Goal: Information Seeking & Learning: Learn about a topic

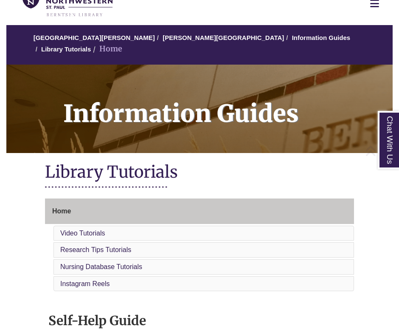
scroll to position [55, 0]
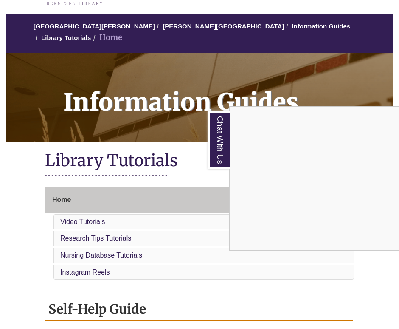
click at [91, 209] on div "Chat With Us" at bounding box center [199, 164] width 399 height 329
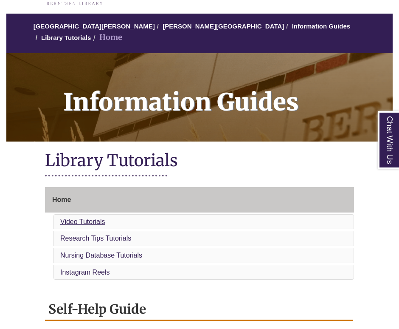
click at [94, 218] on link "Video Tutorials" at bounding box center [82, 221] width 45 height 7
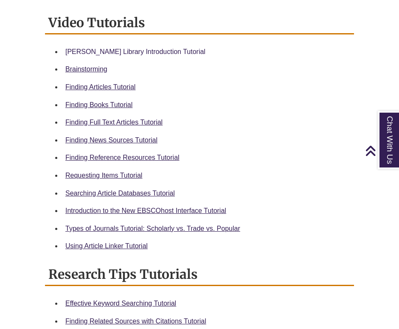
click at [131, 48] on link "Berntsen Library Introduction Tutorial" at bounding box center [135, 51] width 140 height 7
click at [102, 65] on link "Brainstorming" at bounding box center [86, 68] width 42 height 7
click at [107, 83] on link "Finding Articles Tutorial" at bounding box center [100, 86] width 70 height 7
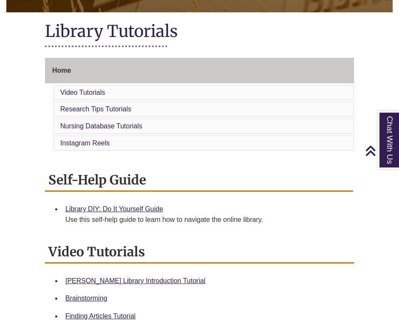
scroll to position [189, 0]
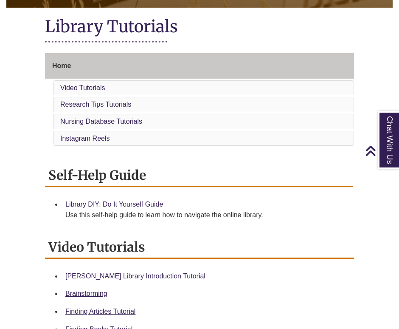
click at [102, 201] on link "Library DIY: Do It Yourself Guide" at bounding box center [114, 204] width 98 height 7
click at [126, 272] on link "Berntsen Library Introduction Tutorial" at bounding box center [135, 275] width 140 height 7
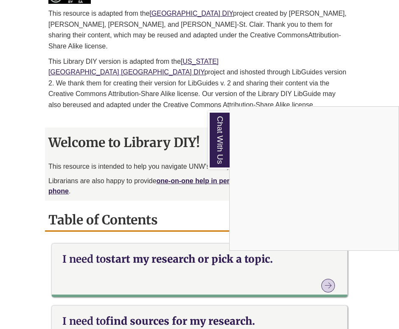
scroll to position [456, 0]
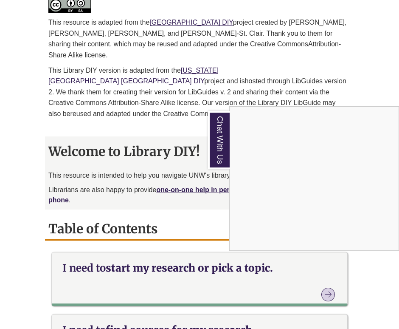
click at [171, 267] on div "Chat With Us" at bounding box center [199, 164] width 399 height 329
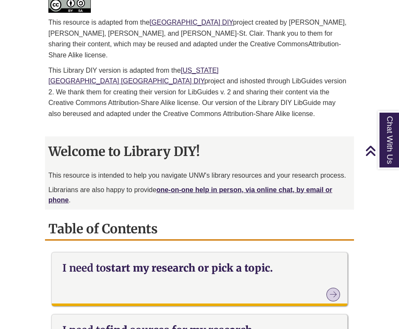
click at [333, 288] on icon at bounding box center [334, 295] width 14 height 14
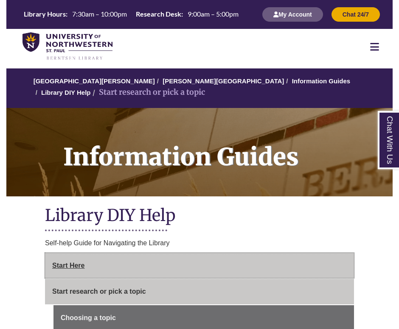
click at [71, 265] on span "Start Here" at bounding box center [68, 265] width 32 height 7
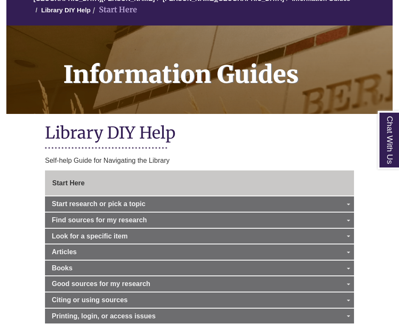
scroll to position [85, 0]
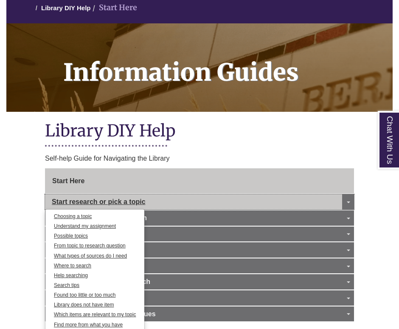
click at [84, 198] on span "Start research or pick a topic" at bounding box center [99, 201] width 94 height 7
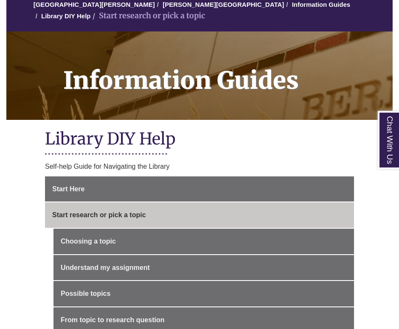
scroll to position [78, 0]
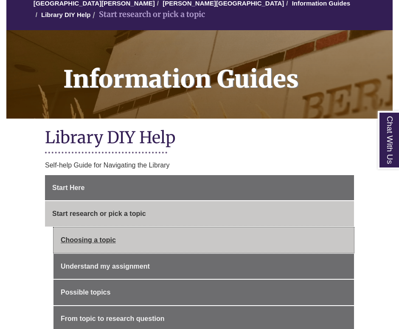
click at [94, 236] on link "Choosing a topic" at bounding box center [204, 239] width 301 height 25
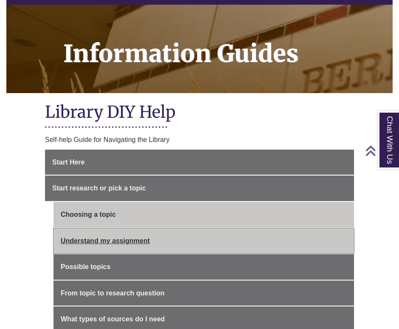
scroll to position [112, 0]
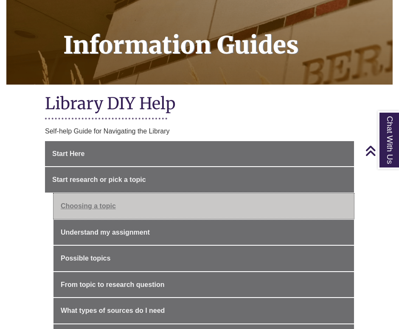
click at [91, 203] on link "Choosing a topic" at bounding box center [204, 205] width 301 height 25
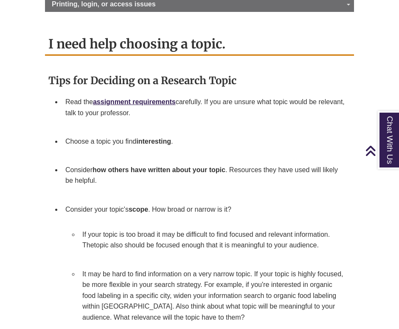
scroll to position [771, 0]
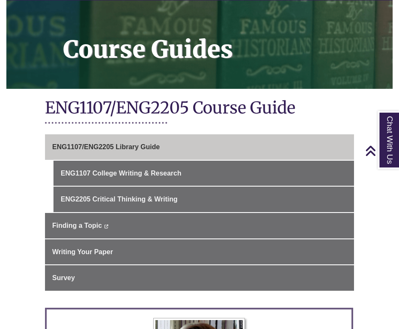
scroll to position [108, 0]
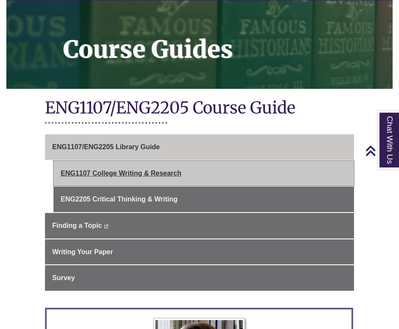
click at [154, 171] on link "ENG1107 College Writing & Research" at bounding box center [204, 173] width 301 height 25
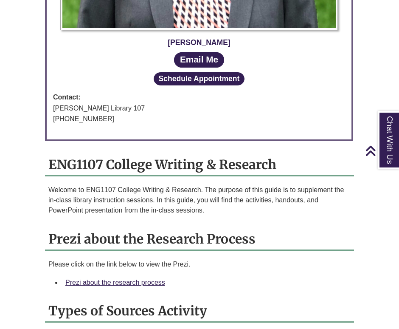
scroll to position [703, 0]
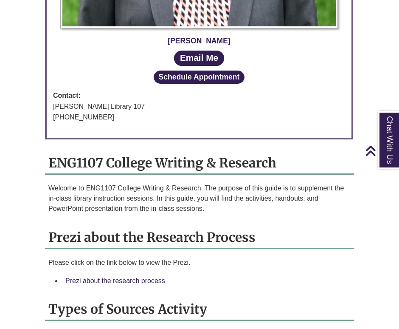
click at [102, 277] on link "Prezi about the research process" at bounding box center [115, 280] width 100 height 7
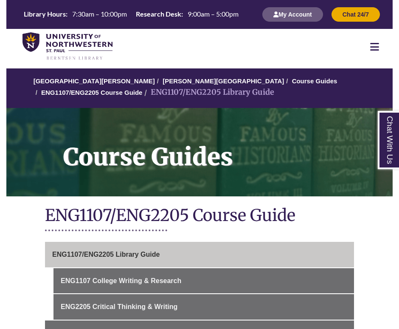
scroll to position [108, 0]
